Goal: Information Seeking & Learning: Check status

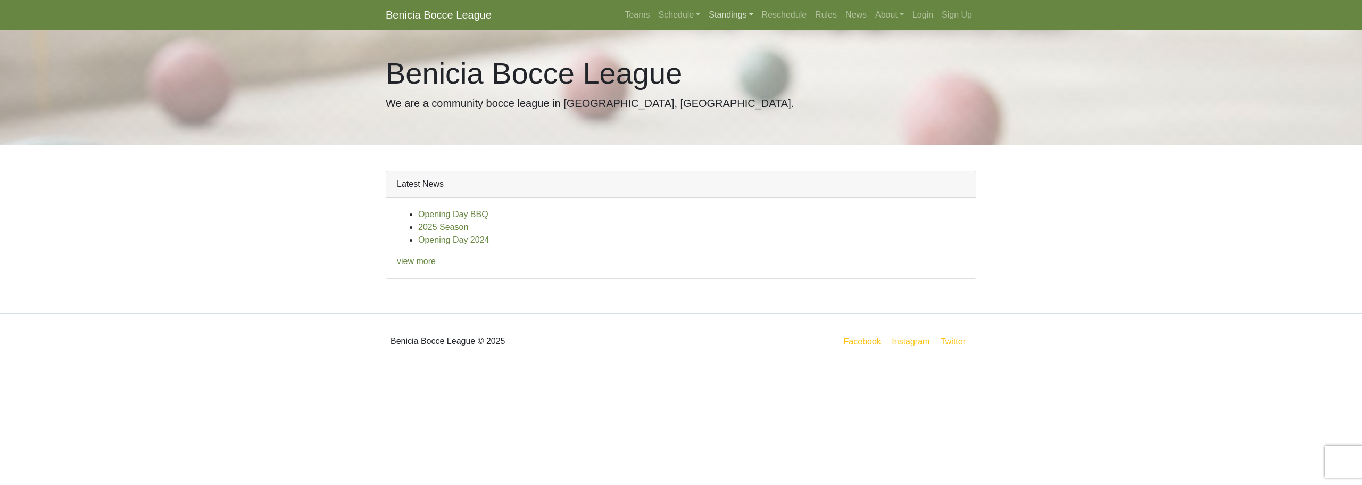
click at [720, 14] on link "Standings" at bounding box center [731, 14] width 53 height 21
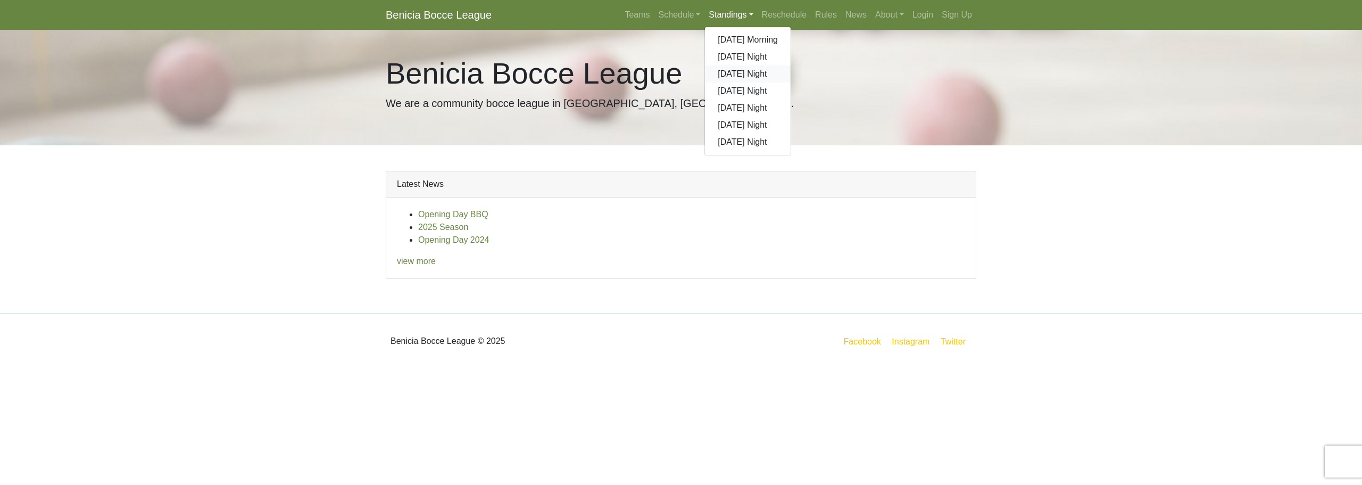
click at [734, 76] on link "[DATE] Night" at bounding box center [748, 73] width 86 height 17
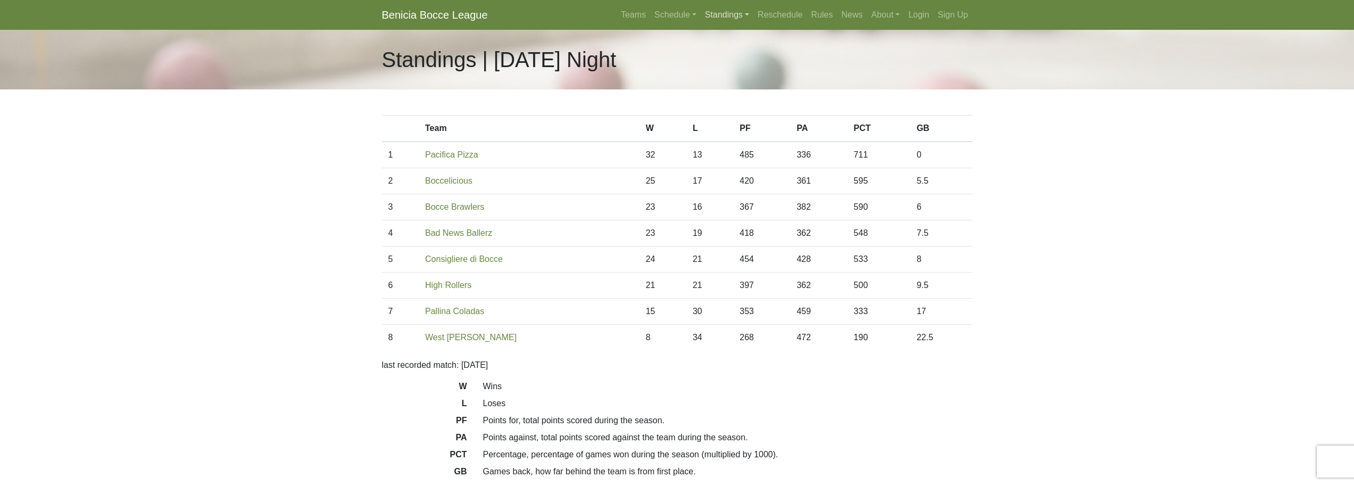
click at [733, 15] on link "Standings" at bounding box center [727, 14] width 53 height 21
click at [738, 88] on link "[DATE] Night" at bounding box center [744, 90] width 86 height 17
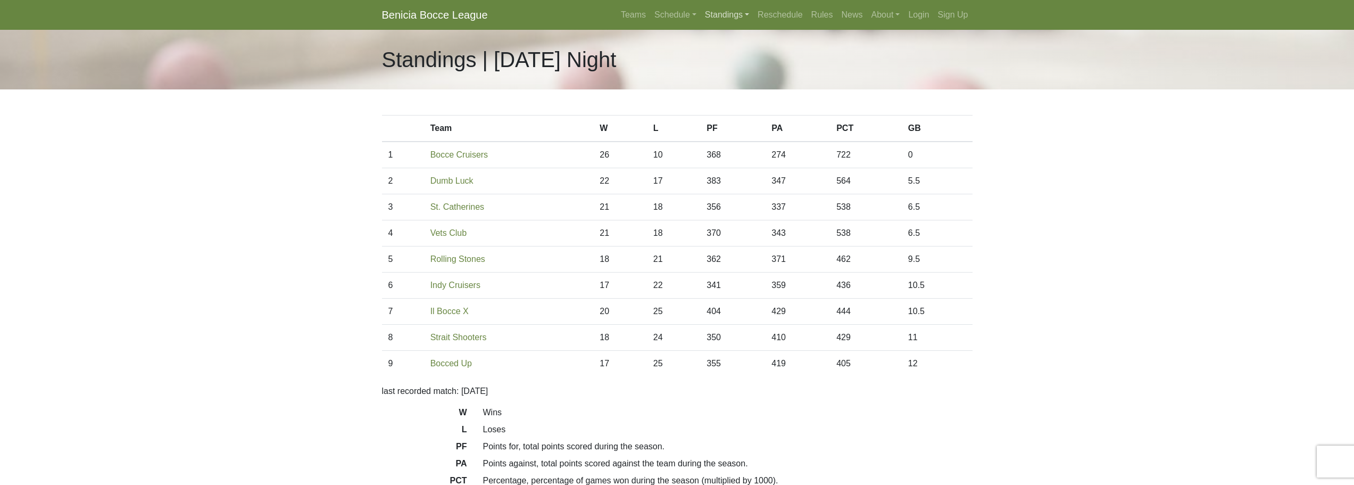
click at [738, 18] on link "Standings" at bounding box center [727, 14] width 53 height 21
click at [741, 106] on link "[DATE] Night" at bounding box center [744, 108] width 86 height 17
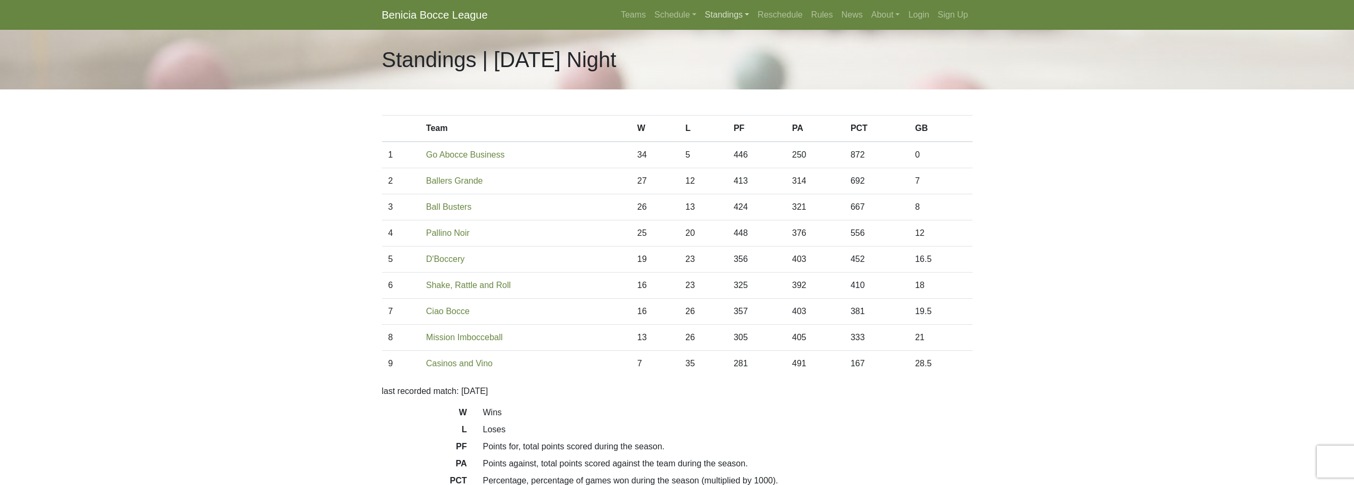
click at [732, 18] on link "Standings" at bounding box center [727, 14] width 53 height 21
click at [731, 126] on link "[DATE] Night" at bounding box center [744, 125] width 86 height 17
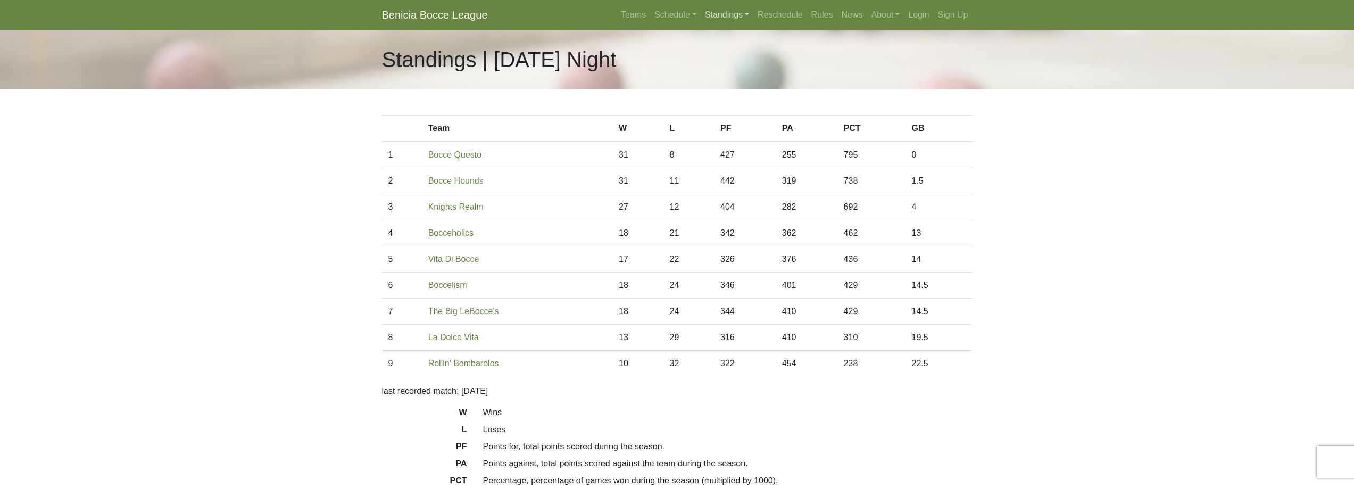
click at [737, 15] on link "Standings" at bounding box center [727, 14] width 53 height 21
click at [729, 140] on link "[DATE] Night" at bounding box center [744, 142] width 86 height 17
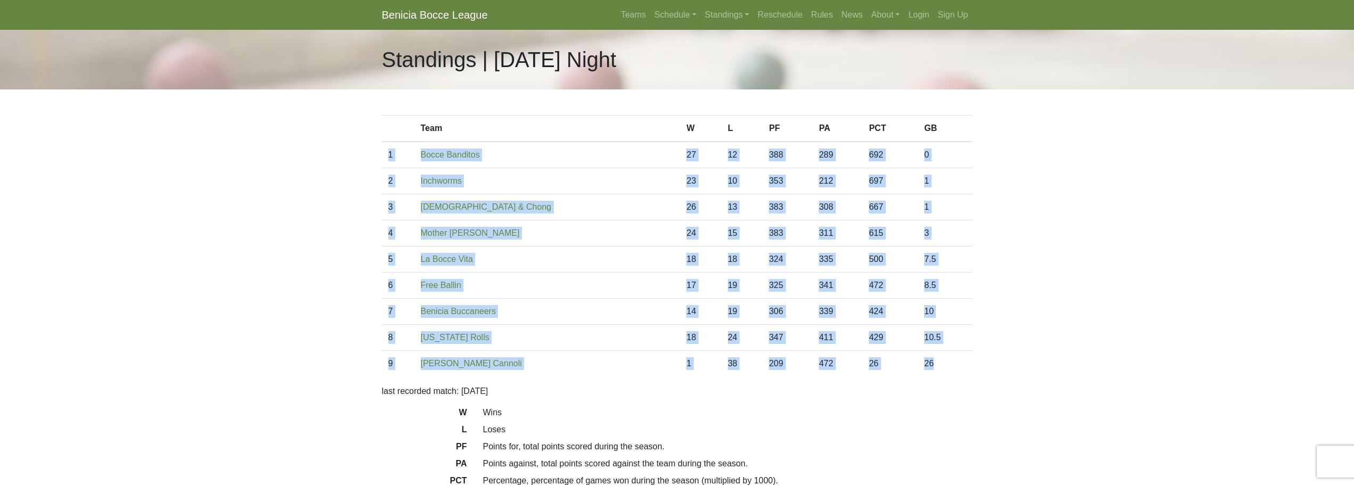
drag, startPoint x: 386, startPoint y: 156, endPoint x: 933, endPoint y: 359, distance: 583.5
click at [933, 359] on tbody "1 Bocce Banditos 27 12 388 289 692 0 2 Inchworms 23 10 353 212 697 1 3 26 13 38…" at bounding box center [677, 259] width 591 height 235
copy tbody "1 Bocce Banditos 27 12 388 289 692 0 2 Inchworms 23 10 353 212 697 1 3 Bocheech…"
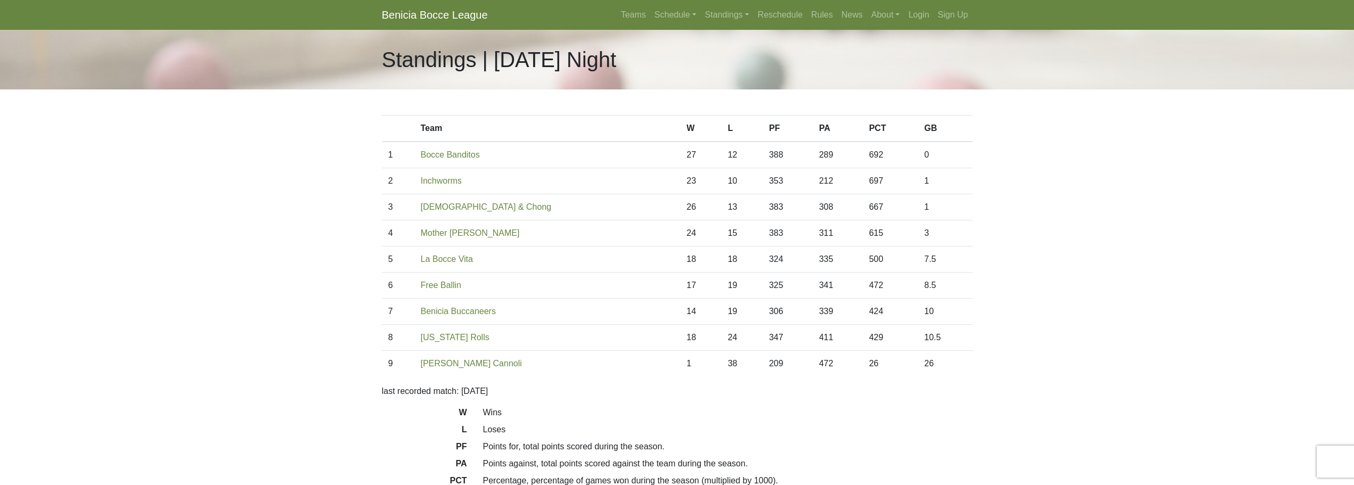
click at [983, 353] on body "Benicia Bocce League Teams Schedule Sunday Morning Sunday Night Monday Night Tu…" at bounding box center [677, 299] width 1354 height 598
click at [953, 360] on td "26" at bounding box center [945, 364] width 54 height 26
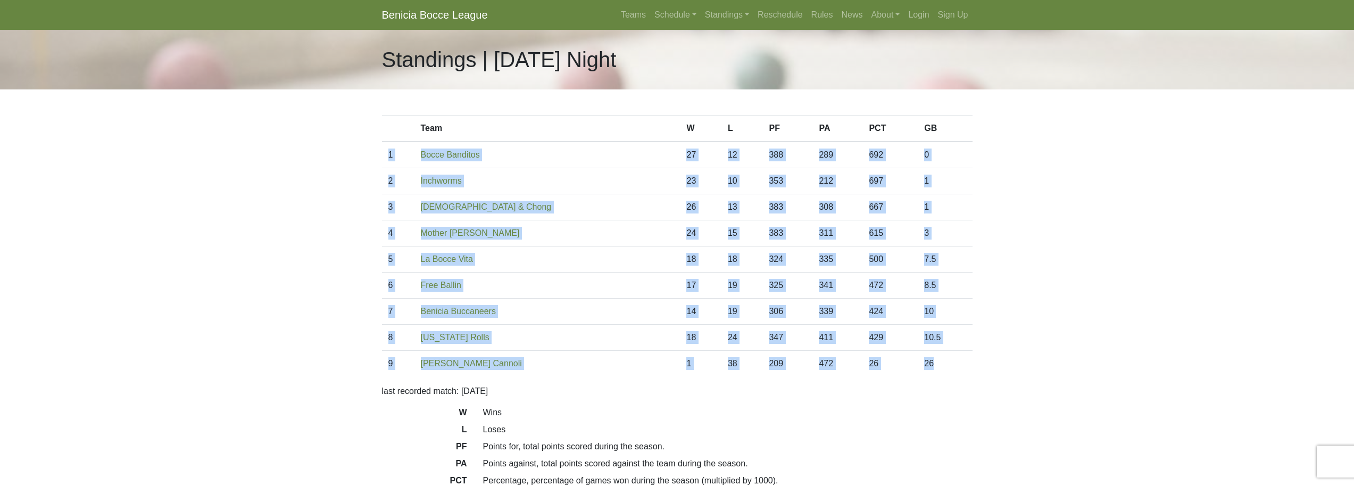
drag, startPoint x: 946, startPoint y: 350, endPoint x: 389, endPoint y: 152, distance: 590.8
click at [389, 152] on tbody "1 Bocce Banditos 27 12 388 289 692 0 2 Inchworms 23 10 353 212 697 1 3 26 13 38…" at bounding box center [677, 259] width 591 height 235
copy tbody "1 Bocce Banditos 27 12 388 289 692 0 2 Inchworms 23 10 353 212 697 1 3 Bocheech…"
click at [726, 16] on link "Standings" at bounding box center [727, 14] width 53 height 21
click at [734, 126] on link "[DATE] Night" at bounding box center [744, 125] width 86 height 17
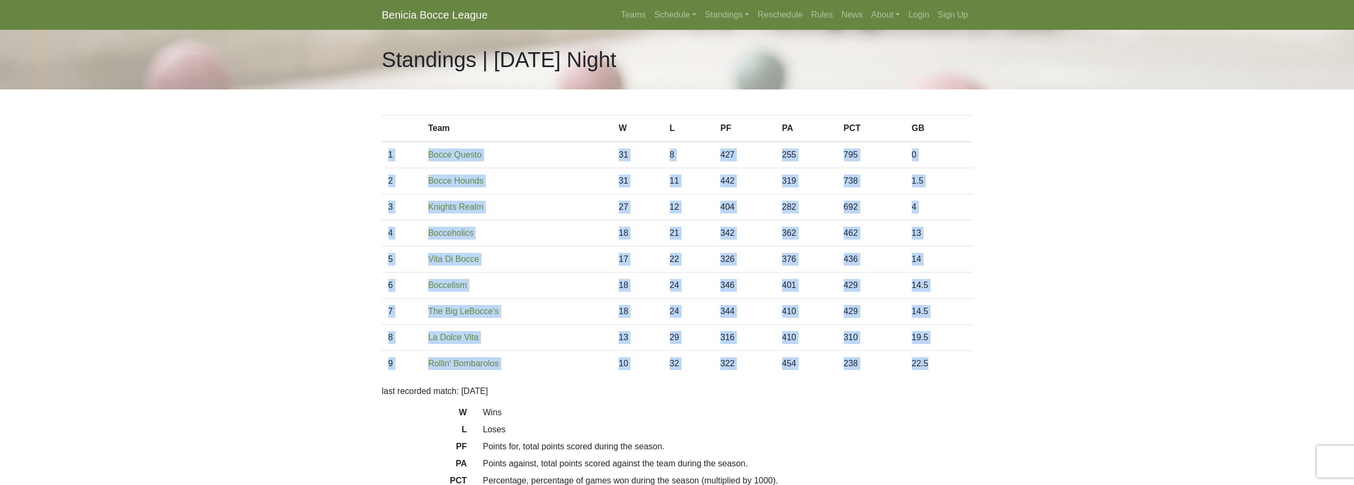
drag, startPoint x: 939, startPoint y: 358, endPoint x: 383, endPoint y: 154, distance: 592.5
click at [383, 154] on tbody "1 Bocce Questo 31 8 427 255 795 0 2 Bocce Hounds 31 11 442 319 738 1.5 3 27 12 …" at bounding box center [677, 259] width 591 height 235
copy tbody "1 Bocce Questo 31 8 427 255 795 0 2 Bocce Hounds 31 11 442 319 738 1.5 3 Knight…"
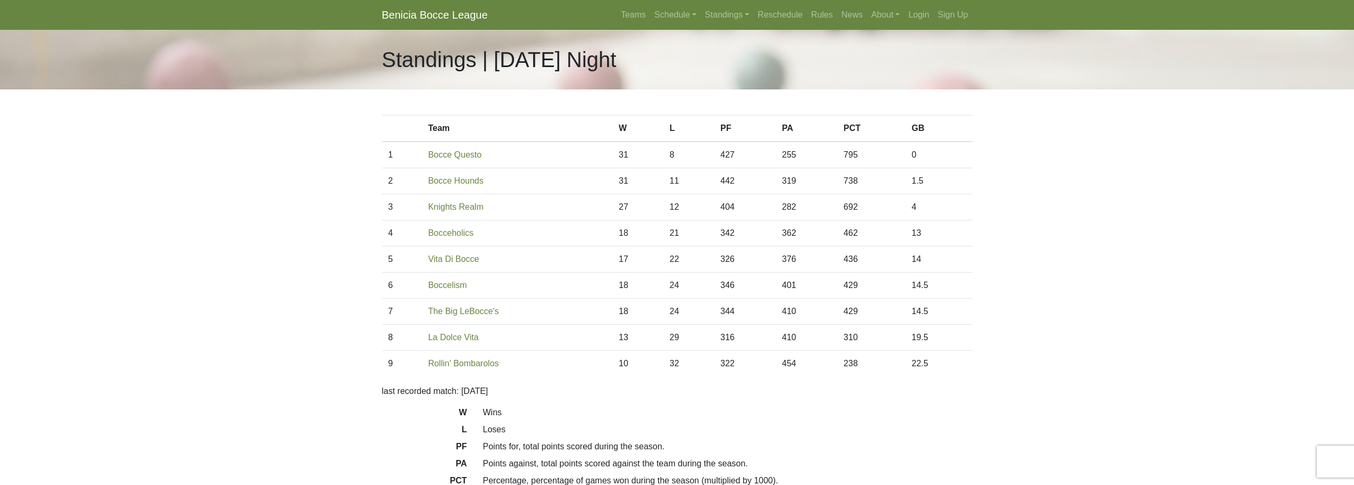
click at [650, 100] on div "Team W L PF PA PCT GB 1 Bocce Questo 31 8 427 255 795 0 2 31 11 442 319 738 1.5" at bounding box center [677, 315] width 607 height 453
click at [717, 14] on link "Standings" at bounding box center [727, 14] width 53 height 21
click at [729, 105] on link "[DATE] Night" at bounding box center [744, 108] width 86 height 17
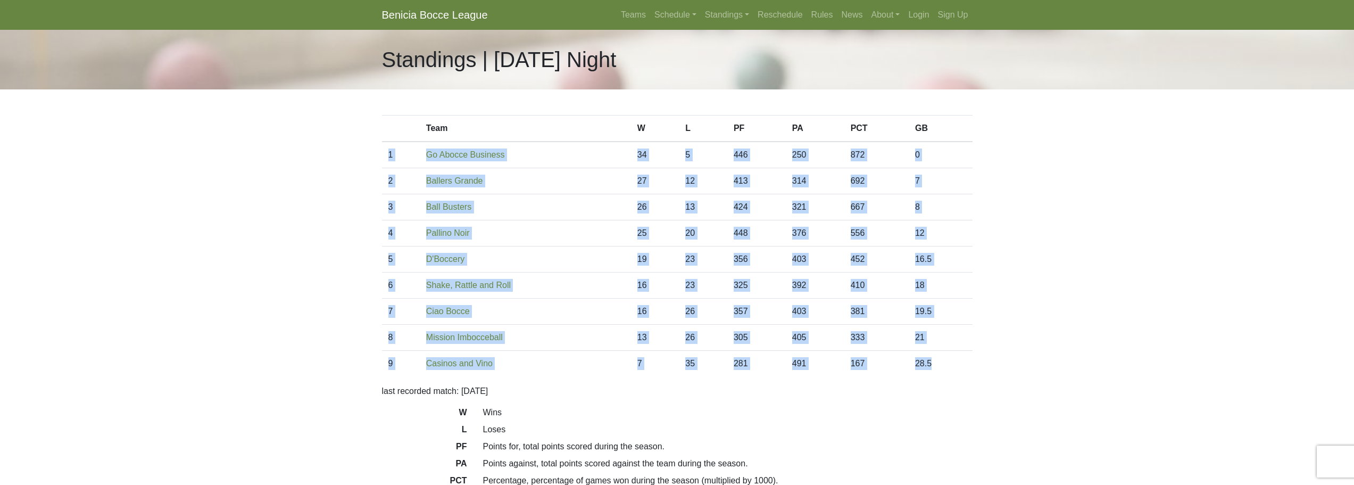
drag, startPoint x: 952, startPoint y: 363, endPoint x: 387, endPoint y: 157, distance: 601.5
click at [387, 157] on tbody "1 Go Abocce Business 34 5 446 250 872 0 2 Ballers Grande 27 12 413 314 692 7 3 …" at bounding box center [677, 259] width 591 height 235
copy tbody "1 Go Abocce Business 34 5 446 250 872 0 2 Ballers Grande 27 12 413 314 692 7 3 …"
click at [715, 22] on link "Standings" at bounding box center [727, 14] width 53 height 21
click at [729, 87] on link "[DATE] Night" at bounding box center [744, 90] width 86 height 17
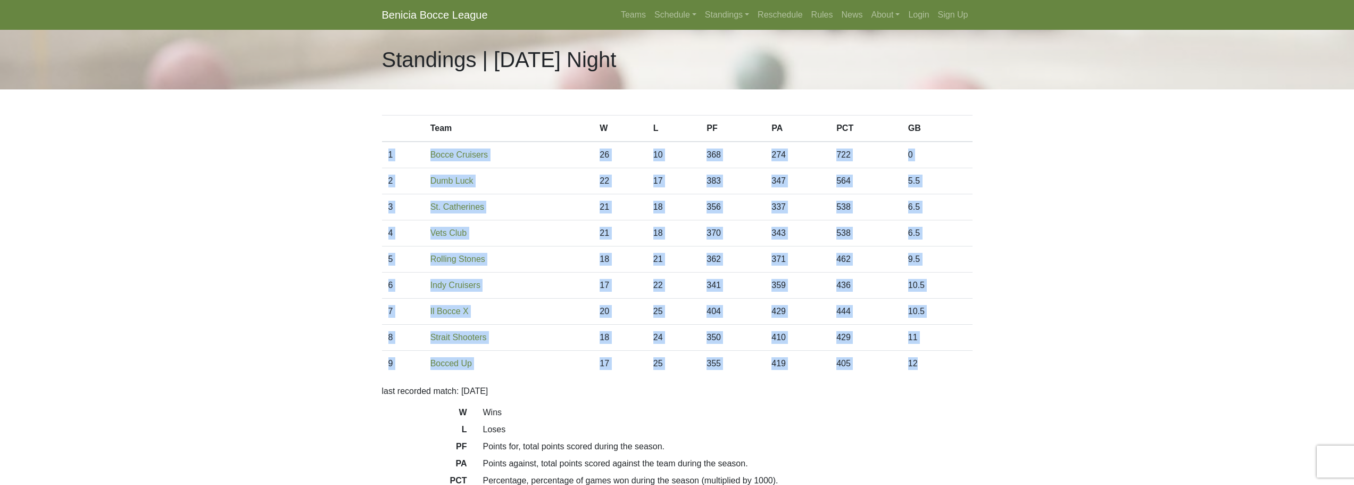
drag, startPoint x: 939, startPoint y: 361, endPoint x: 383, endPoint y: 155, distance: 592.6
click at [383, 155] on tbody "1 Bocce Cruisers 26 10 368 274 722 0 2 Dumb Luck 22 17 383 347 564 5.5 3 21 18 …" at bounding box center [677, 259] width 591 height 235
copy tbody "1 Bocce Cruisers 26 10 368 274 722 0 2 Dumb Luck 22 17 383 347 564 5.5 3 St. [P…"
click at [739, 19] on link "Standings" at bounding box center [727, 14] width 53 height 21
click at [727, 68] on link "[DATE] Night" at bounding box center [744, 73] width 86 height 17
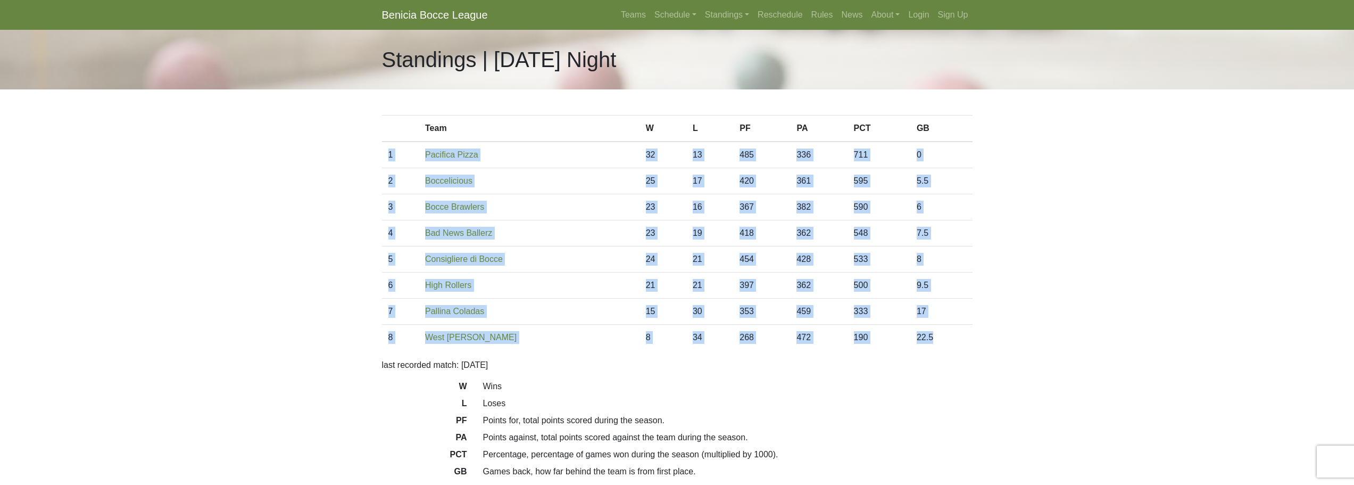
drag, startPoint x: 941, startPoint y: 337, endPoint x: 389, endPoint y: 161, distance: 579.8
click at [389, 161] on tbody "1 Pacifica Pizza 32 13 485 336 711 0 2 Boccelicious 25 17 420 361 595 5.5 3 23 …" at bounding box center [677, 246] width 591 height 209
copy tbody "1 Pacifica Pizza 32 13 485 336 711 0 2 Boccelicious 25 17 420 361 595 5.5 3 Boc…"
click at [737, 14] on link "Standings" at bounding box center [727, 14] width 53 height 21
click at [726, 40] on link "[DATE] Morning" at bounding box center [744, 39] width 86 height 17
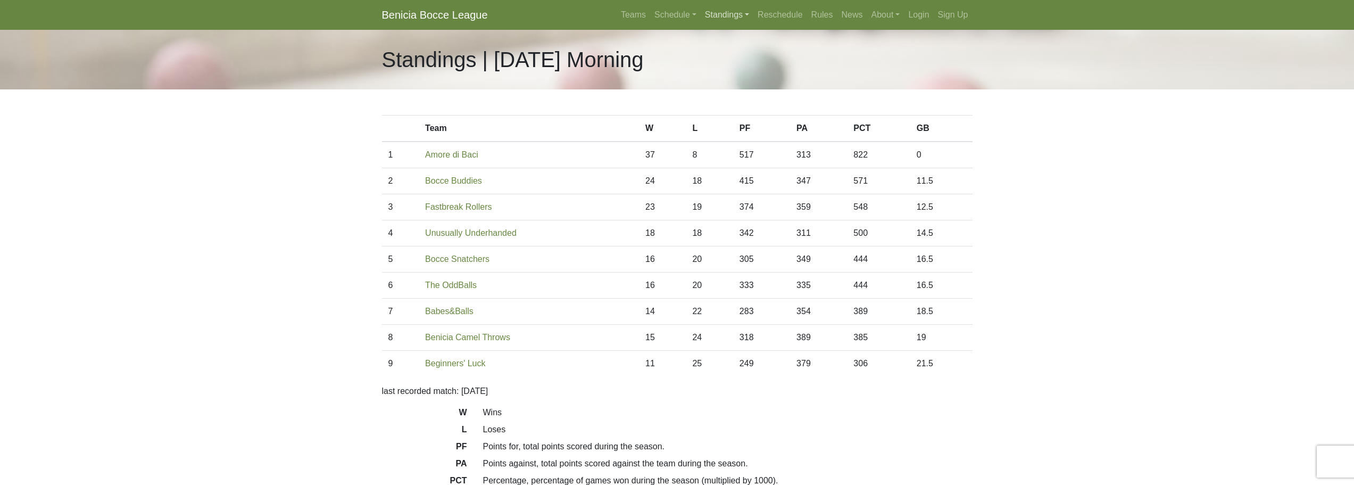
click at [737, 15] on link "Standings" at bounding box center [727, 14] width 53 height 21
click at [738, 55] on link "[DATE] Night" at bounding box center [744, 56] width 86 height 17
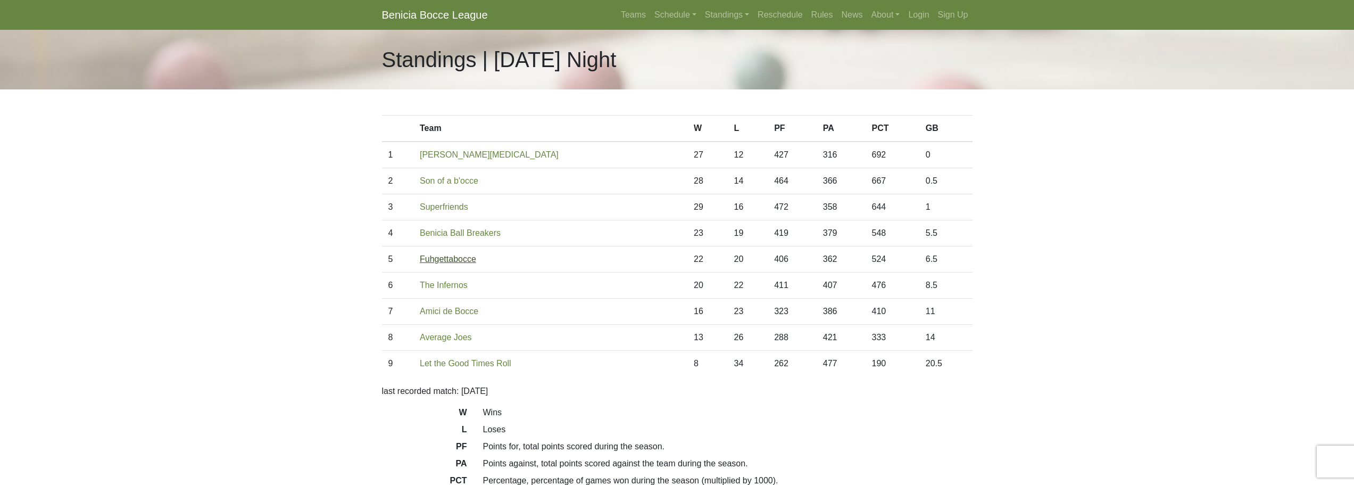
click at [458, 261] on link "Fuhgettabocce" at bounding box center [448, 258] width 56 height 9
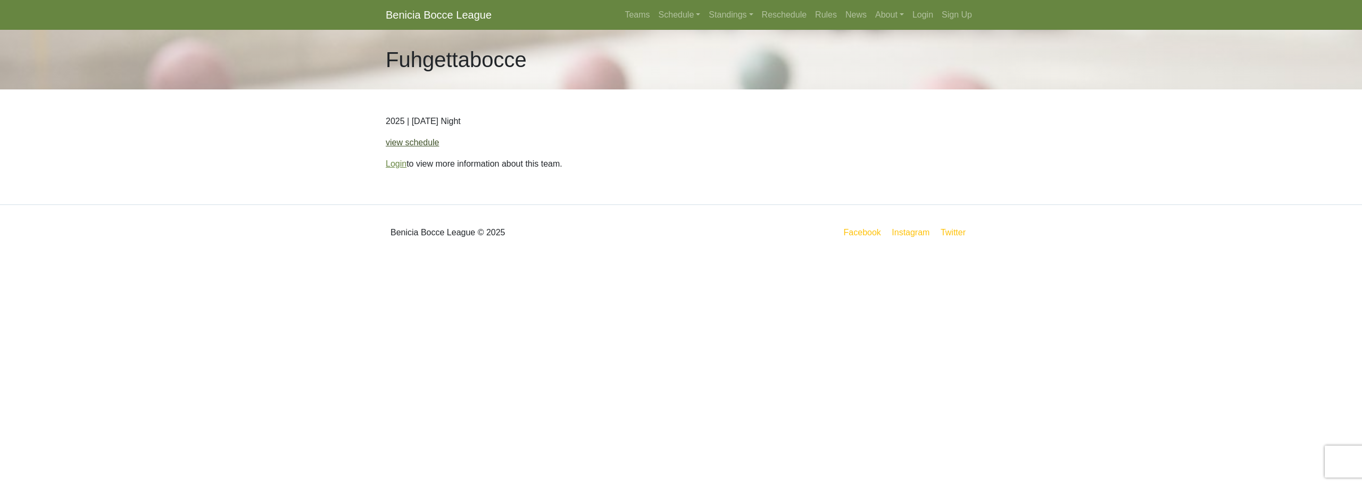
click at [405, 144] on link "view schedule" at bounding box center [413, 142] width 54 height 9
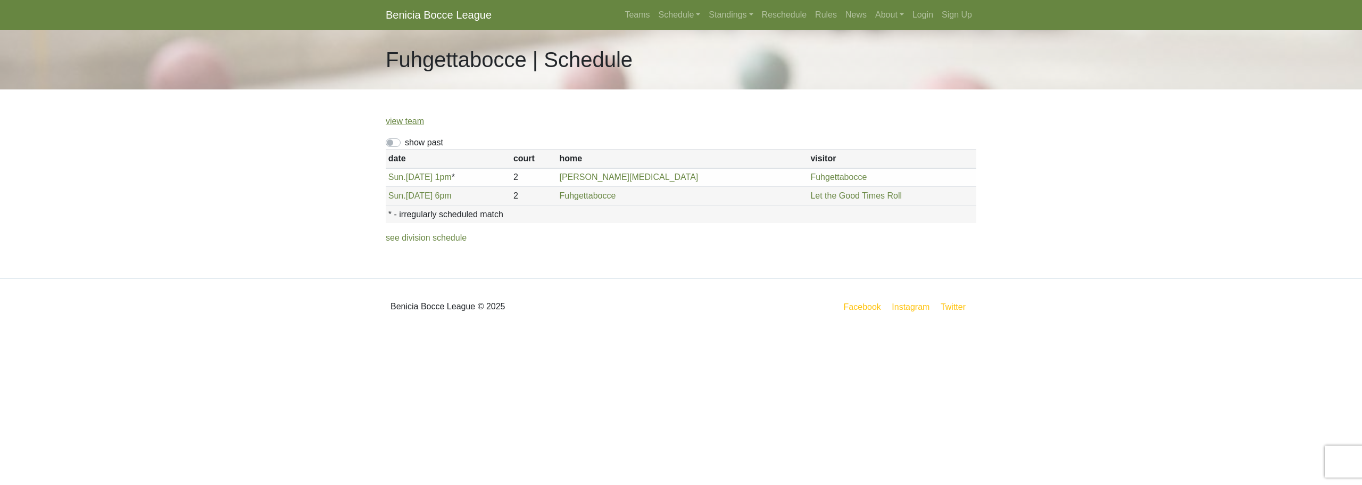
click at [301, 156] on body "Benicia Bocce League Teams Schedule Sunday Morning Sunday Night Monday Night Tu…" at bounding box center [681, 167] width 1362 height 334
click at [742, 14] on link "Standings" at bounding box center [731, 14] width 53 height 21
click at [730, 107] on link "[DATE] Night" at bounding box center [748, 108] width 86 height 17
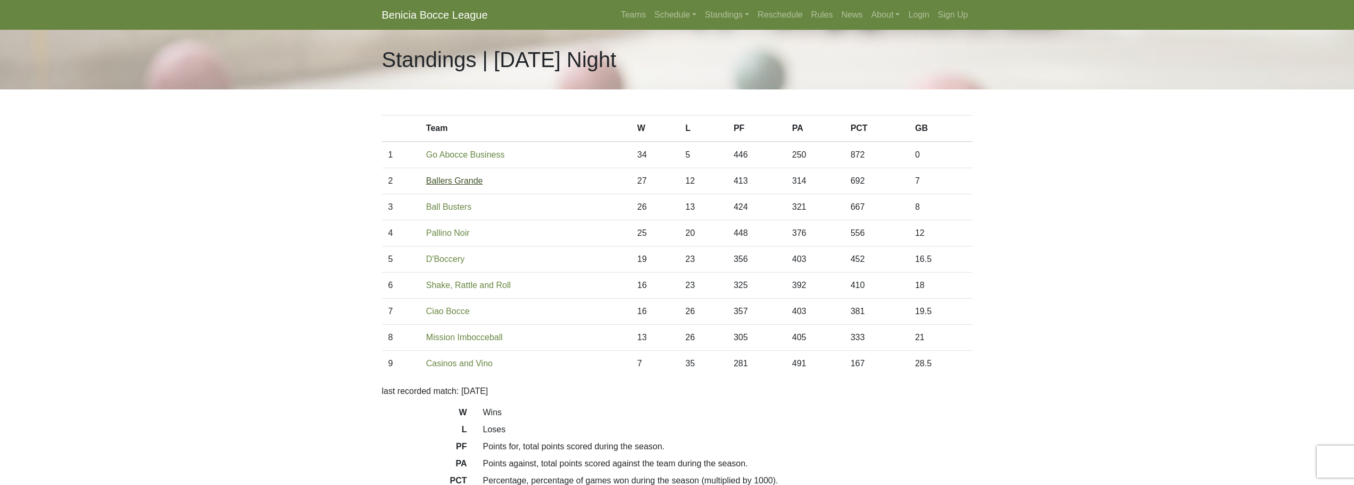
click at [454, 181] on link "Ballers Grande" at bounding box center [454, 180] width 57 height 9
click at [345, 185] on body "Benicia Bocce League Teams Schedule [DATE] Morning [DATE] Night [DATE] Night [D…" at bounding box center [677, 299] width 1354 height 598
click at [437, 179] on link "Ballers Grande" at bounding box center [454, 180] width 57 height 9
click at [726, 14] on link "Standings" at bounding box center [727, 14] width 53 height 21
click at [728, 72] on link "[DATE] Night" at bounding box center [744, 73] width 86 height 17
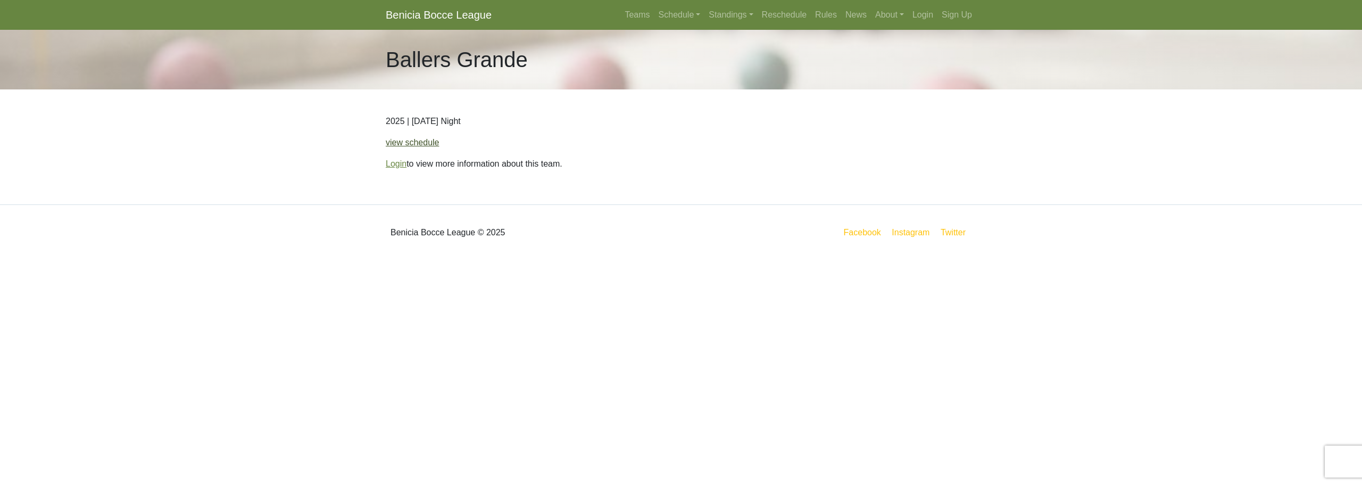
click at [421, 145] on link "view schedule" at bounding box center [413, 142] width 54 height 9
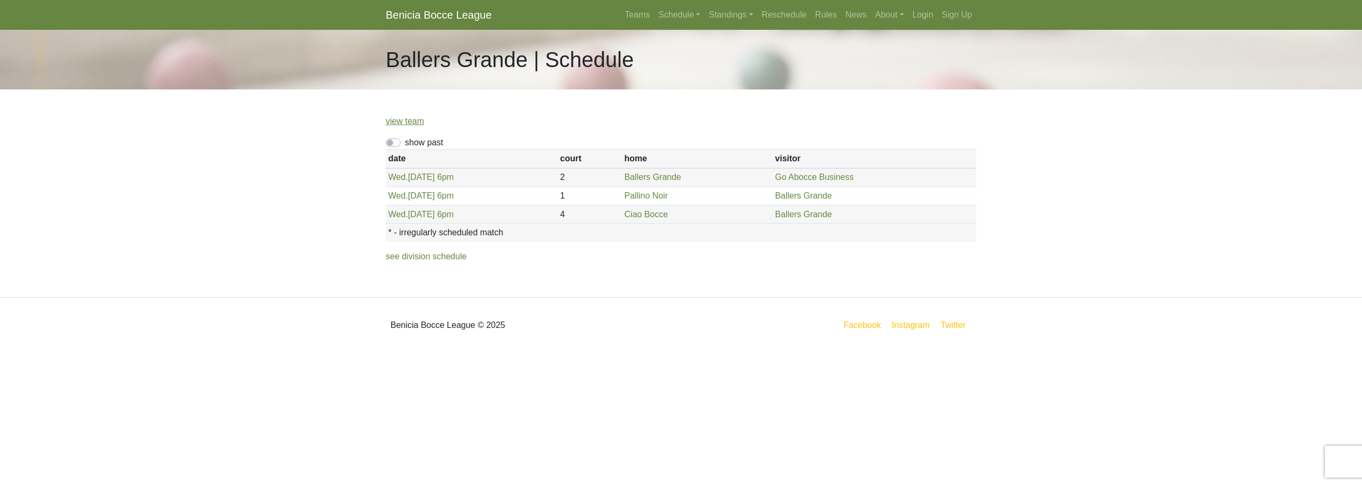
click at [405, 143] on label "show past" at bounding box center [424, 142] width 38 height 13
click at [405, 143] on input "show past" at bounding box center [408, 139] width 7 height 7
checkbox input "true"
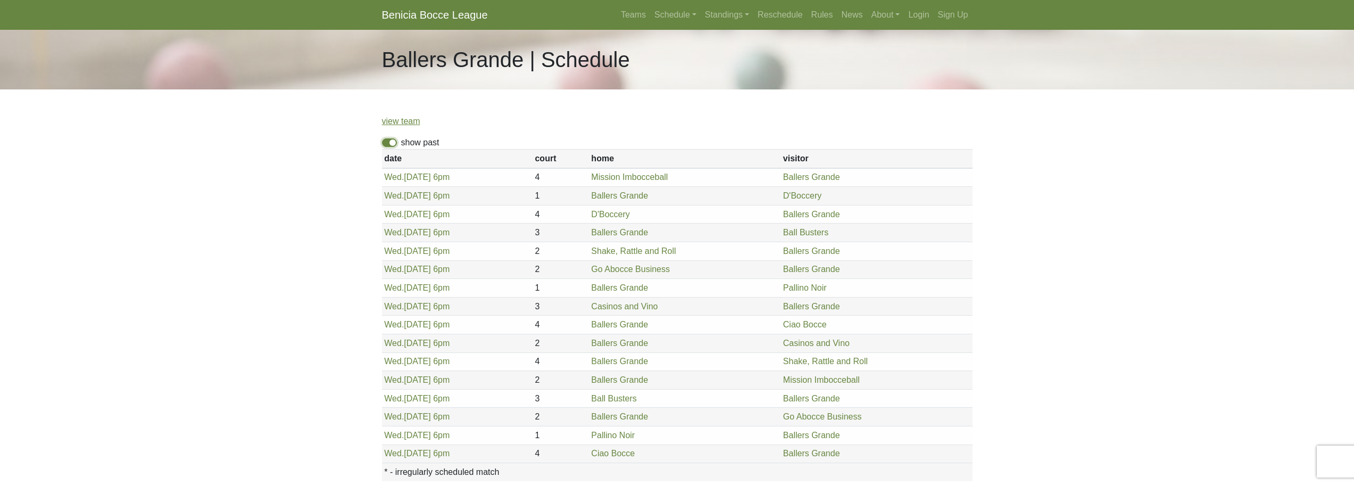
scroll to position [108, 0]
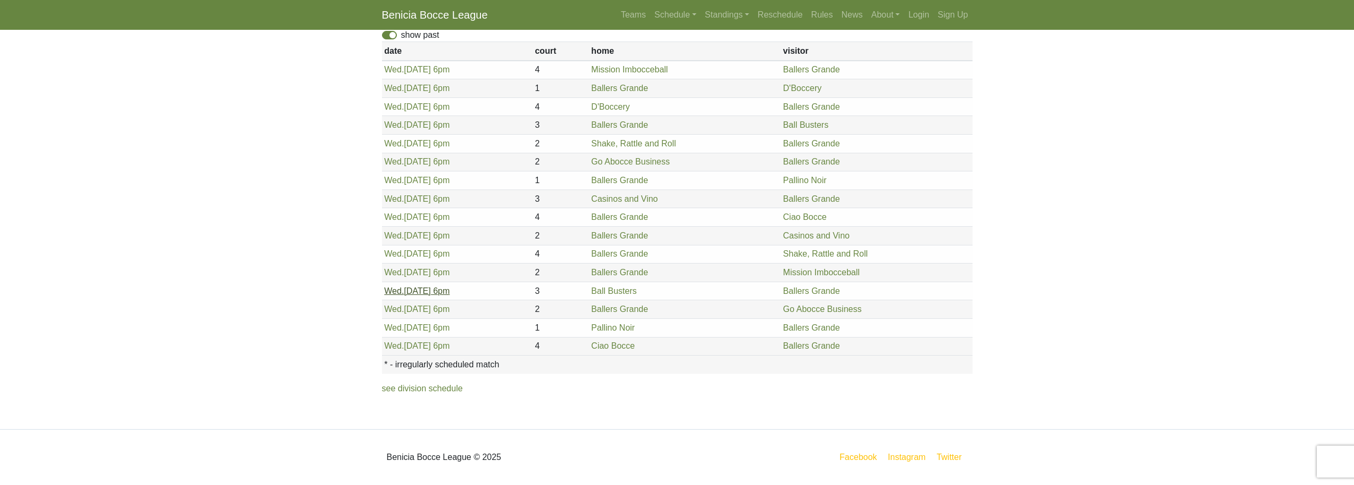
click at [408, 293] on link "Wed. 8/6, 6pm" at bounding box center [416, 290] width 65 height 9
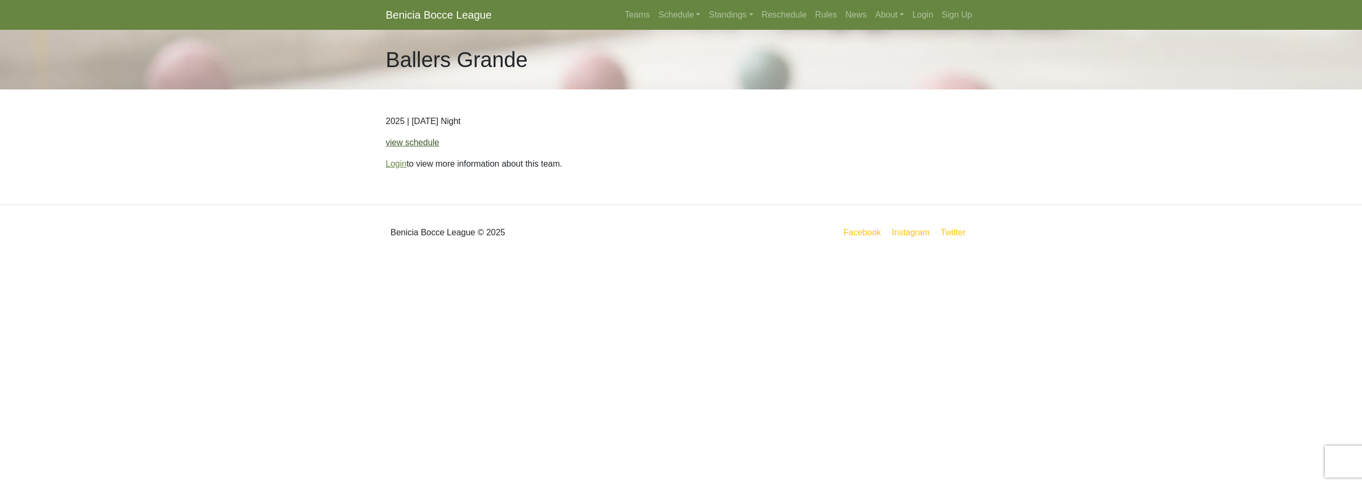
click at [406, 141] on link "view schedule" at bounding box center [413, 142] width 54 height 9
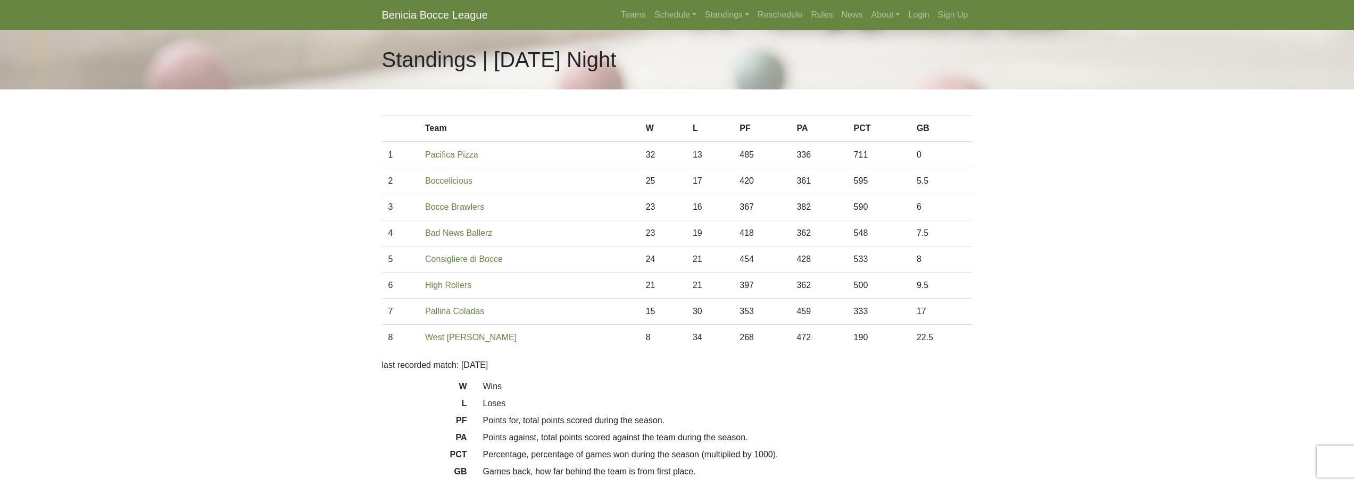
click at [260, 221] on body "Benicia Bocce League Teams Schedule [DATE] Morning [DATE] Night [DATE] Night [D…" at bounding box center [677, 286] width 1354 height 572
click at [677, 13] on link "Schedule" at bounding box center [675, 14] width 51 height 21
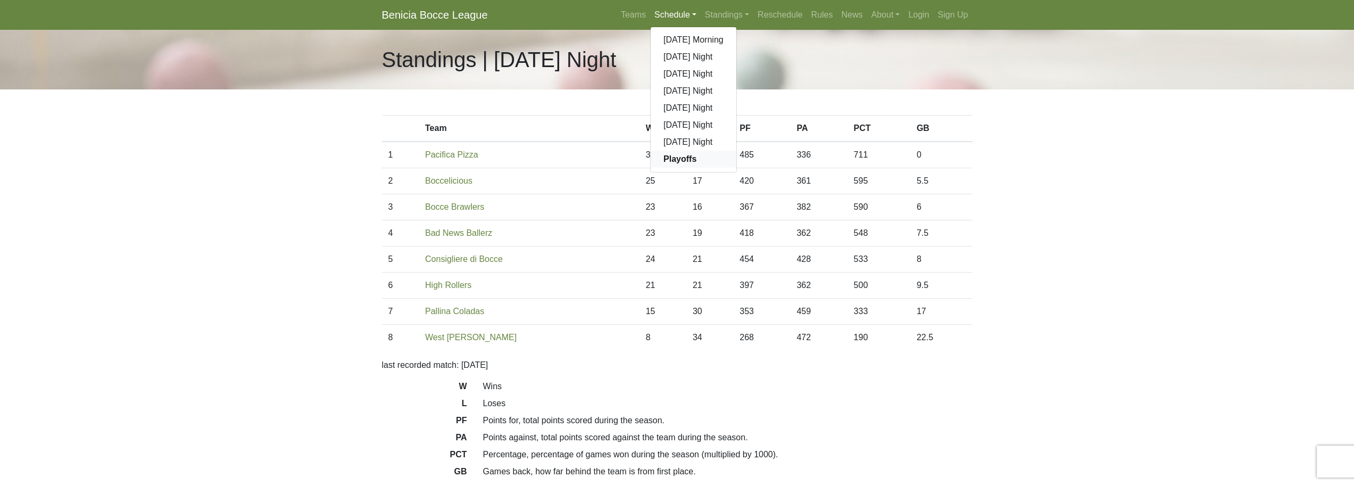
click at [680, 158] on strong "Playoffs" at bounding box center [680, 158] width 33 height 9
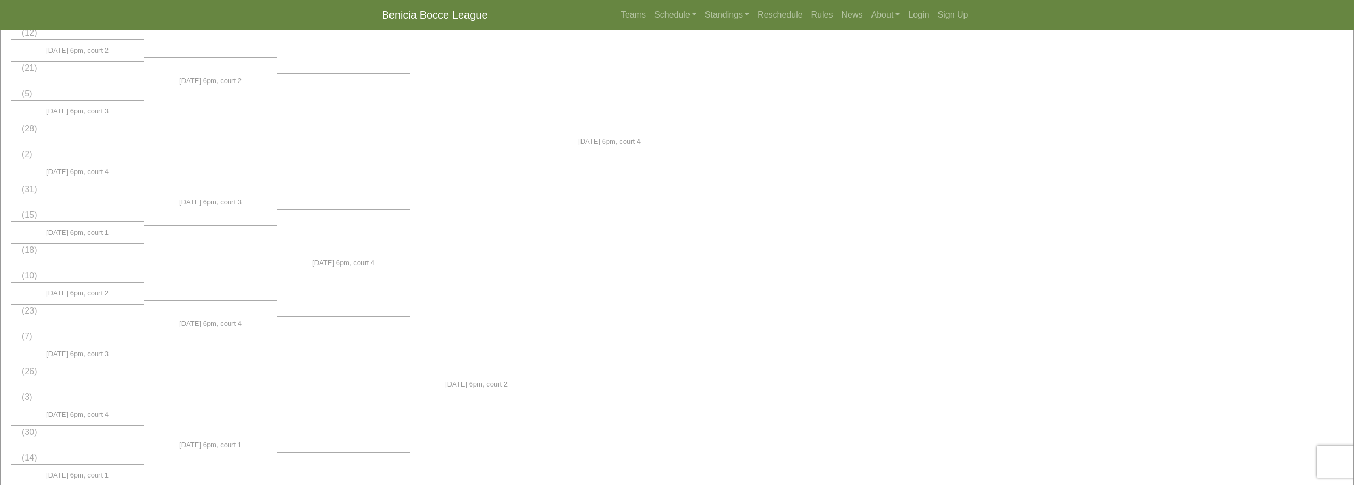
scroll to position [499, 0]
